Goal: Task Accomplishment & Management: Use online tool/utility

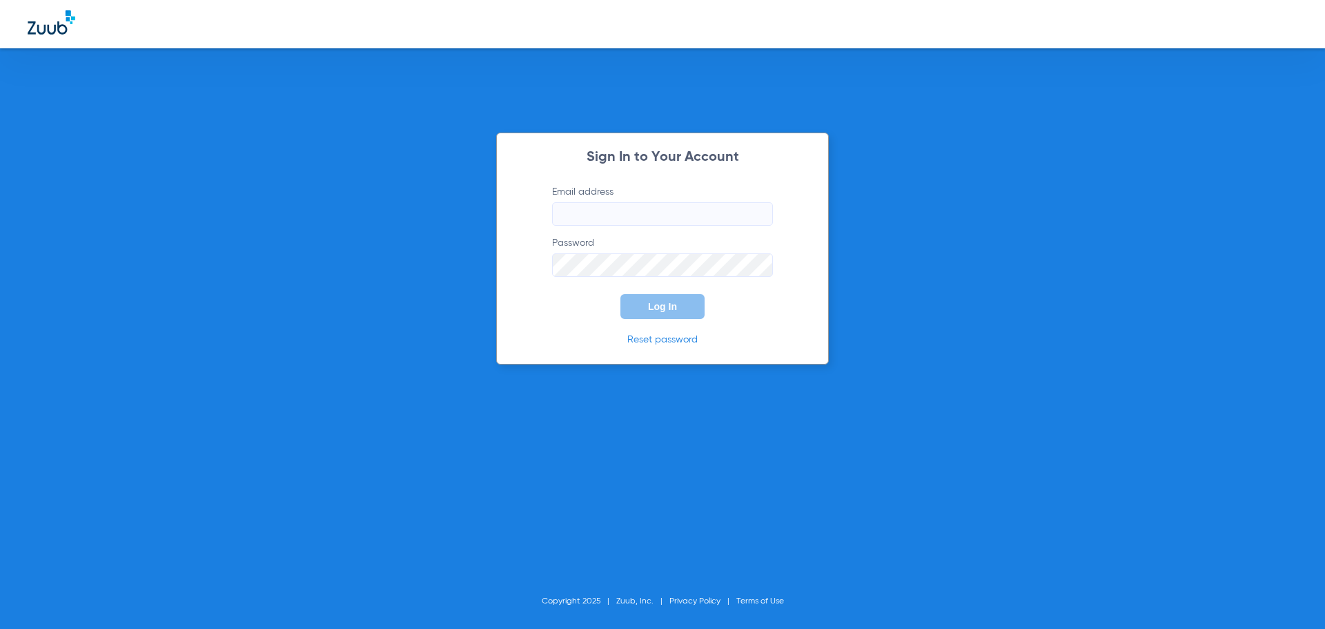
click at [678, 215] on input "Email address" at bounding box center [662, 213] width 221 height 23
type input "[EMAIL_ADDRESS][DOMAIN_NAME]"
click at [620, 294] on button "Log In" at bounding box center [662, 306] width 84 height 25
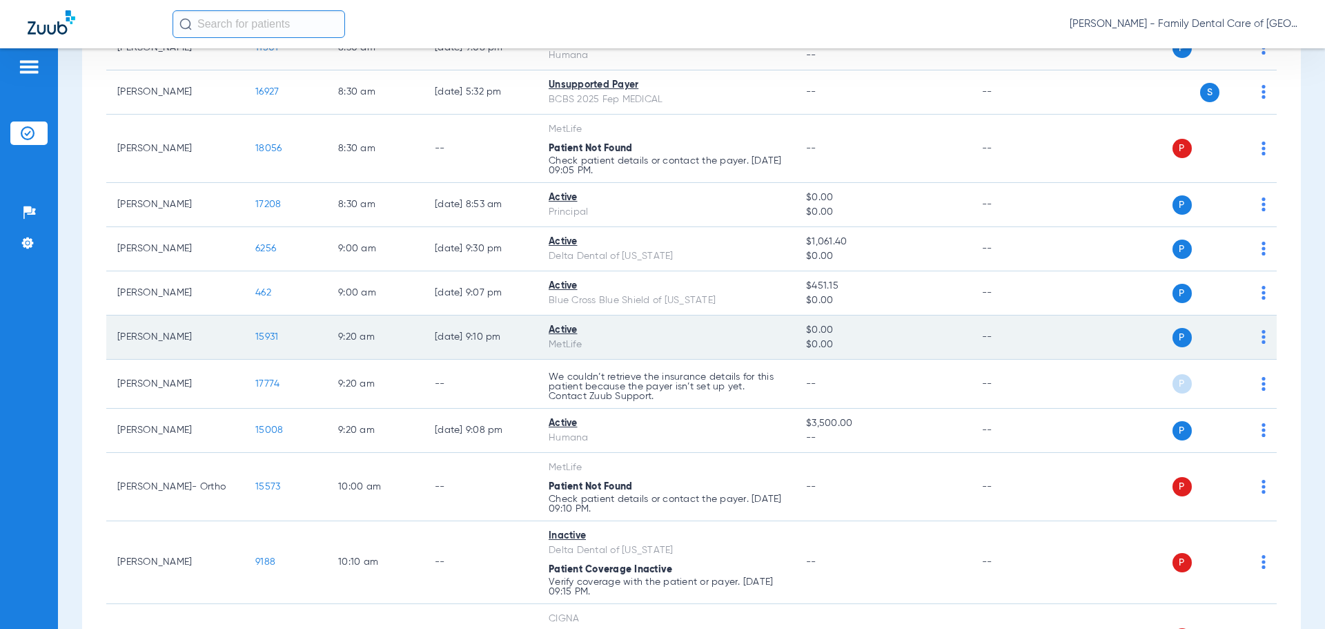
scroll to position [345, 0]
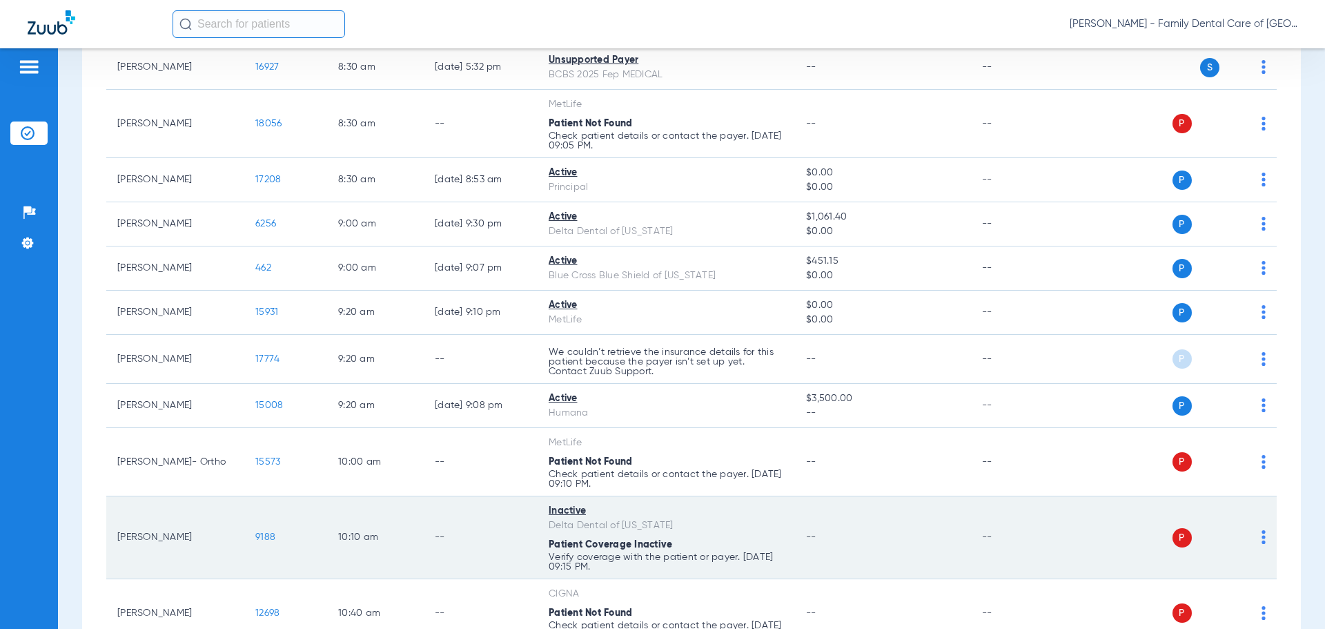
click at [708, 537] on div "Patient Coverage Inactive" at bounding box center [666, 544] width 235 height 14
drag, startPoint x: 903, startPoint y: 516, endPoint x: 866, endPoint y: 528, distance: 38.4
click at [902, 516] on td "--" at bounding box center [882, 537] width 175 height 83
click at [269, 536] on span "9188" at bounding box center [265, 537] width 20 height 10
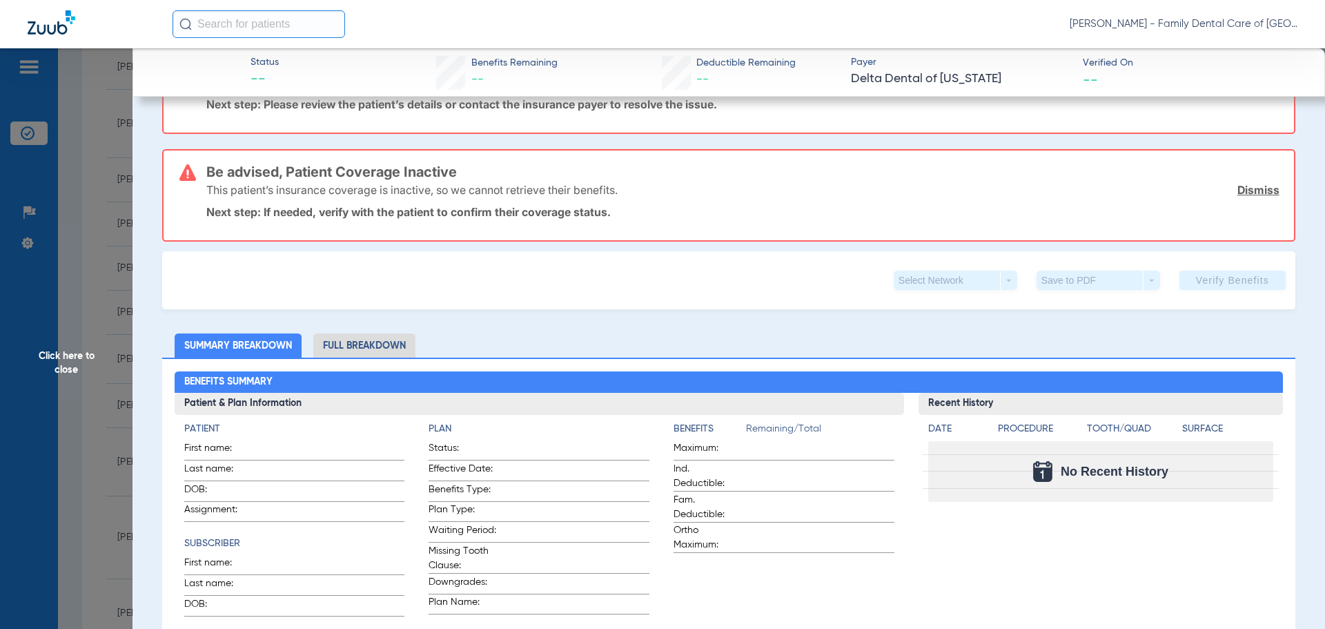
scroll to position [0, 0]
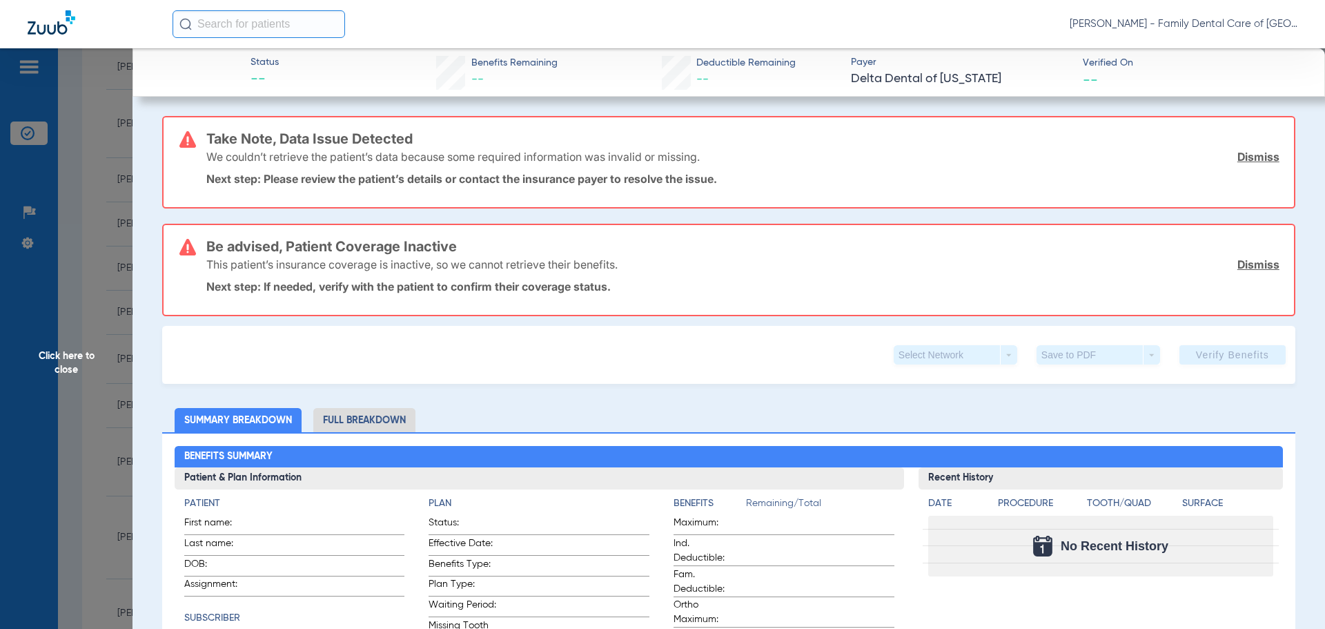
click at [72, 362] on span "Click here to close" at bounding box center [66, 362] width 132 height 629
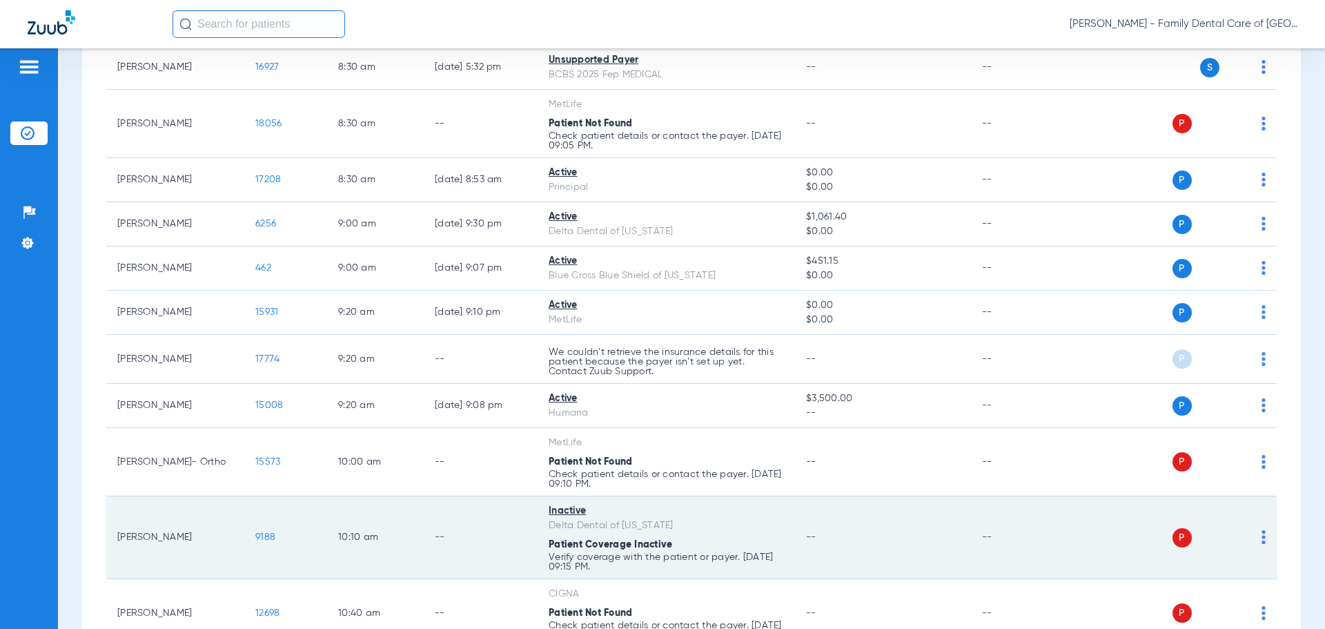
click at [1261, 538] on img at bounding box center [1263, 537] width 4 height 14
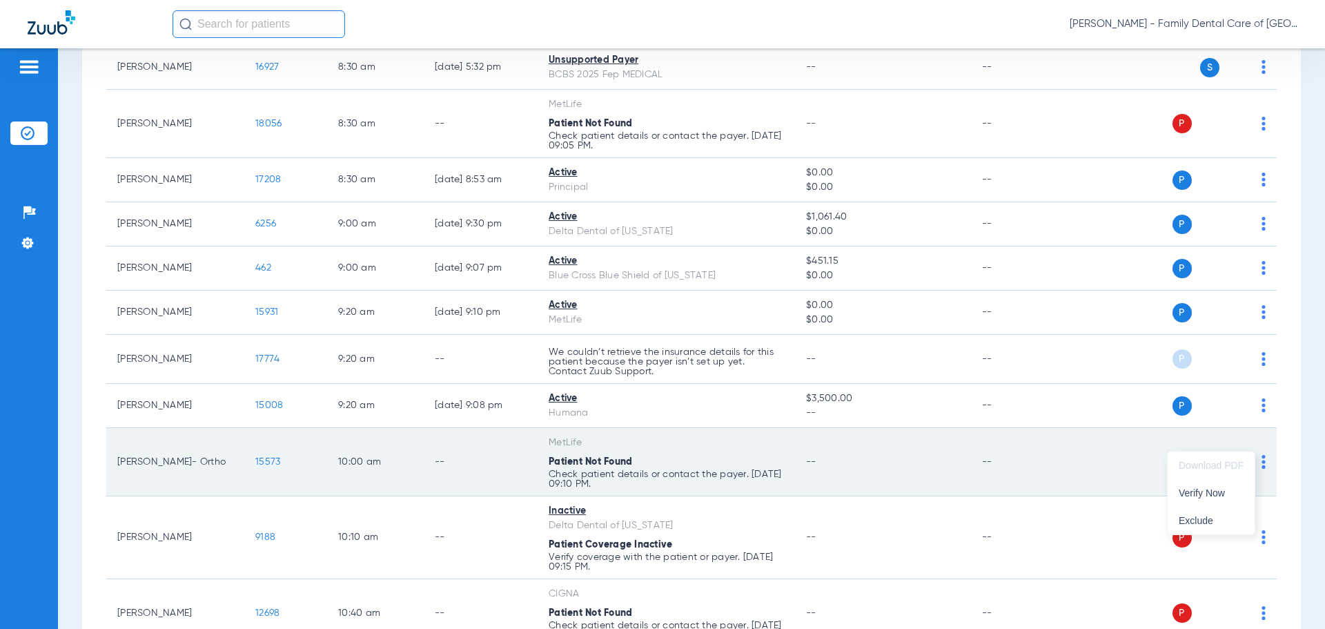
click at [1219, 493] on span "Verify Now" at bounding box center [1210, 493] width 65 height 10
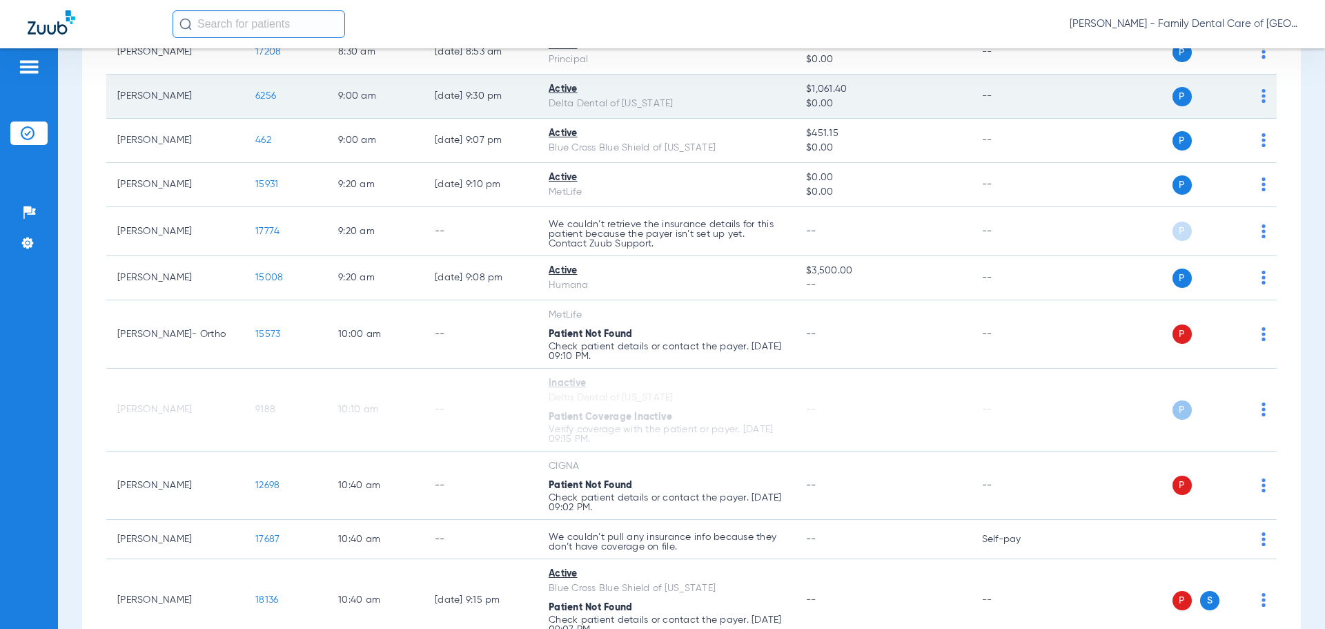
scroll to position [483, 0]
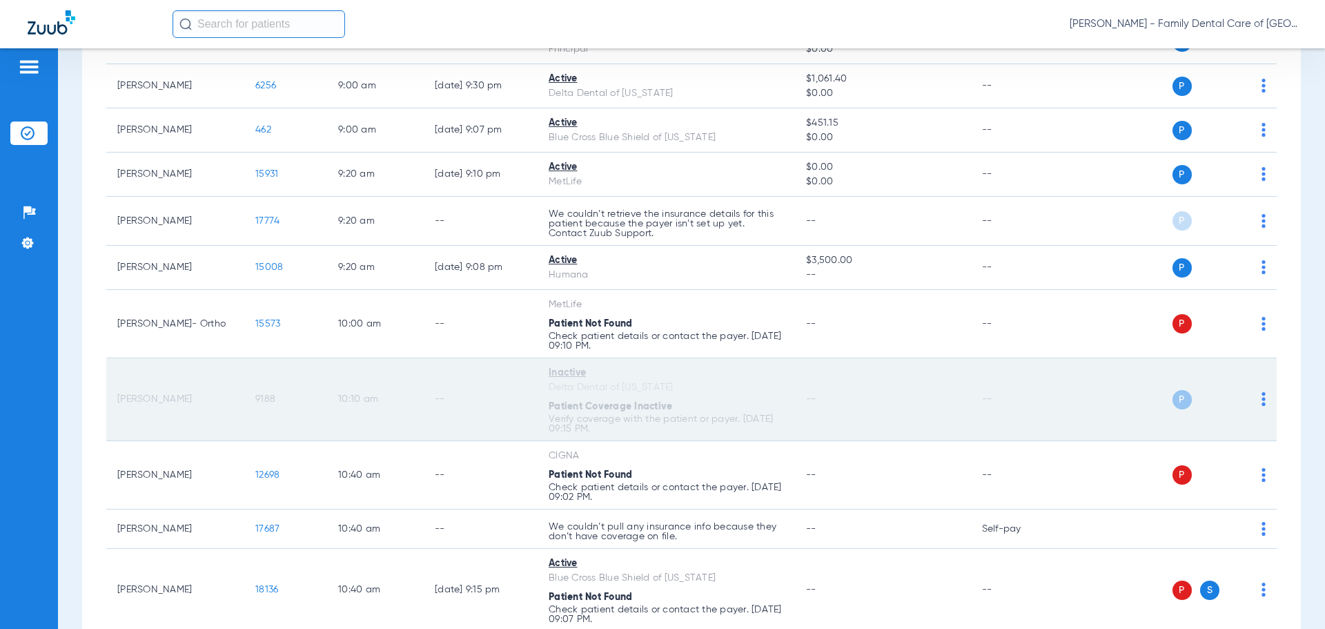
click at [1181, 406] on div "P S" at bounding box center [1209, 399] width 75 height 19
click at [1172, 401] on span "P" at bounding box center [1181, 399] width 19 height 19
click at [959, 403] on td "--" at bounding box center [882, 399] width 175 height 83
click at [883, 405] on td "--" at bounding box center [882, 399] width 175 height 83
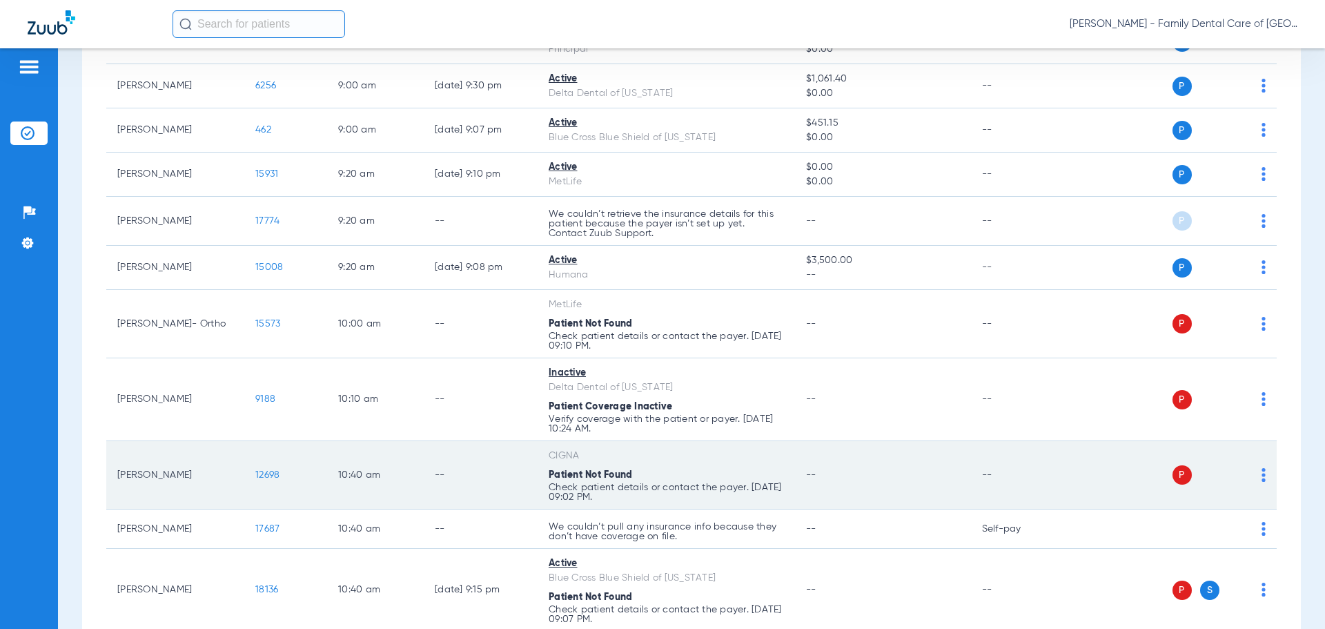
drag, startPoint x: 357, startPoint y: 437, endPoint x: 361, endPoint y: 446, distance: 9.6
